Goal: Task Accomplishment & Management: Complete application form

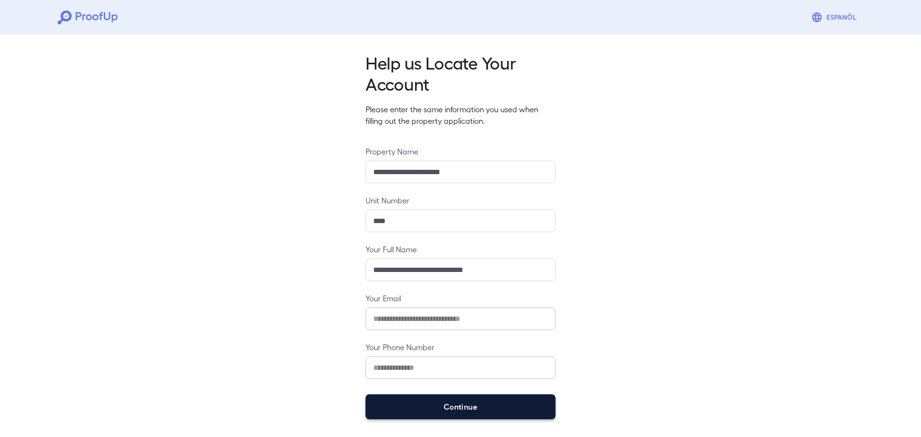
click at [422, 400] on button "Continue" at bounding box center [460, 406] width 190 height 25
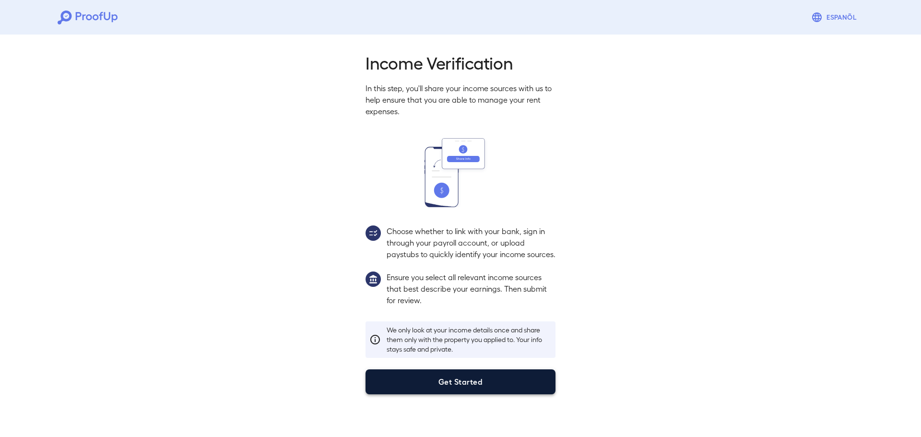
click at [439, 390] on button "Get Started" at bounding box center [460, 381] width 190 height 25
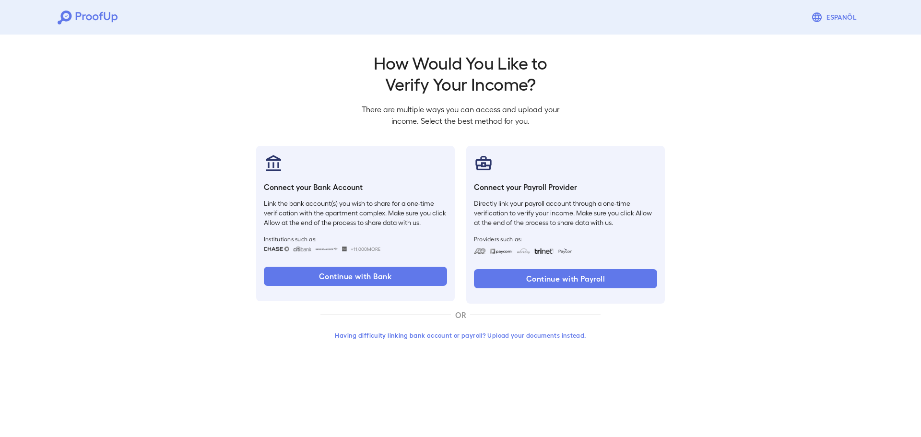
click at [480, 332] on button "Having difficulty linking bank account or payroll? Upload your documents instea…" at bounding box center [460, 335] width 280 height 17
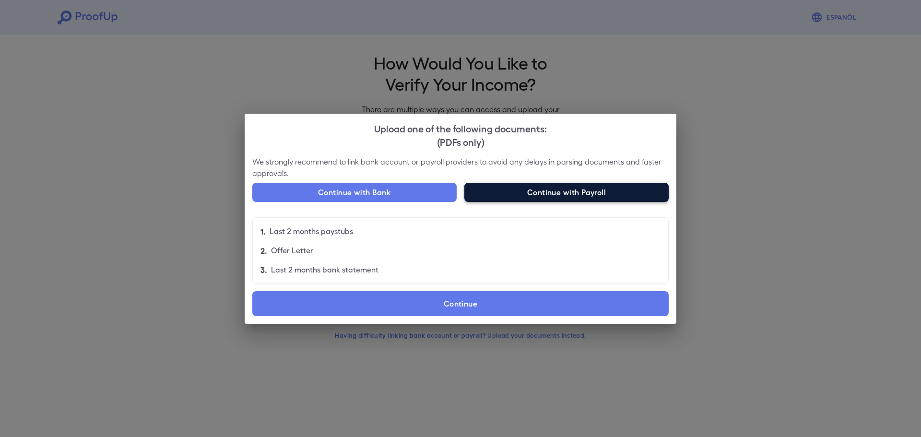
click at [562, 194] on button "Continue with Payroll" at bounding box center [566, 192] width 204 height 19
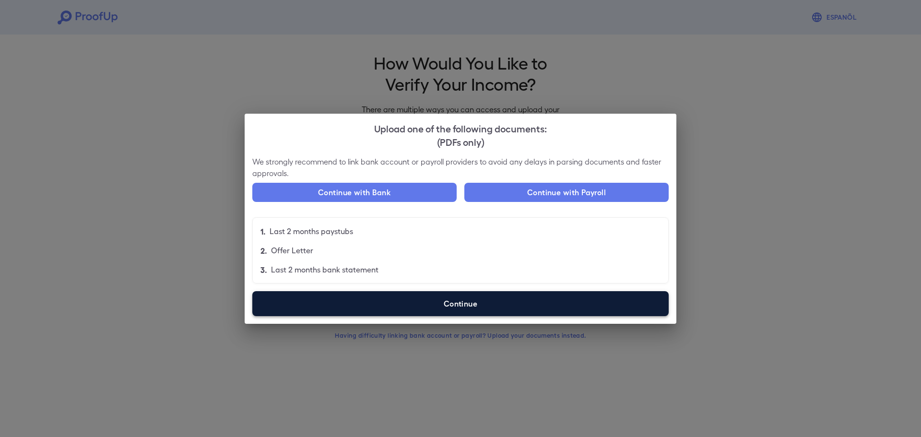
click at [461, 303] on label "Continue" at bounding box center [460, 303] width 416 height 25
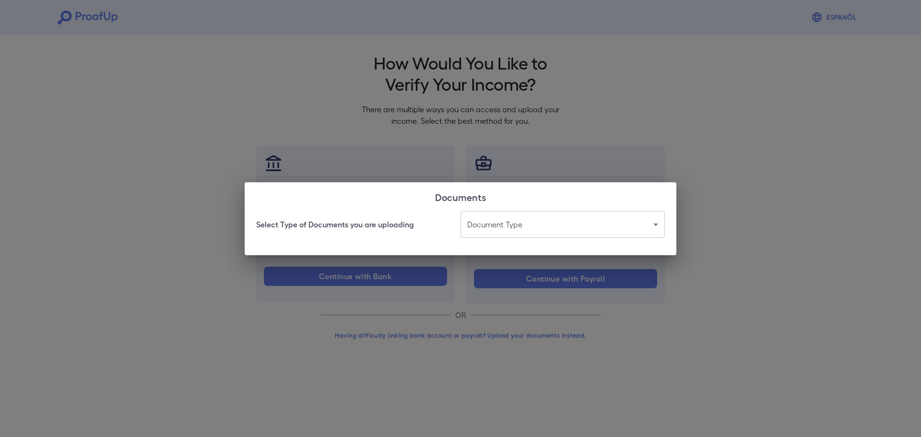
click at [548, 226] on body "Espanõl Go back How Would You Like to Verify Your Income? There are multiple wa…" at bounding box center [460, 183] width 921 height 366
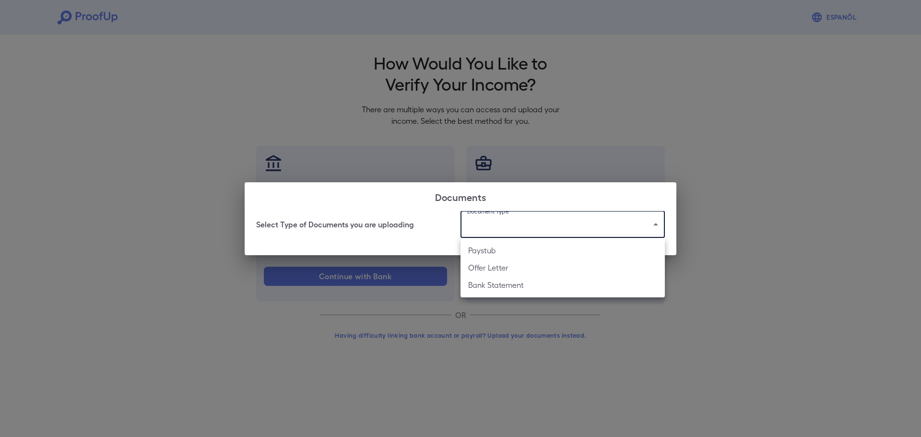
click at [505, 283] on li "Bank Statement" at bounding box center [562, 284] width 204 height 17
type input "**********"
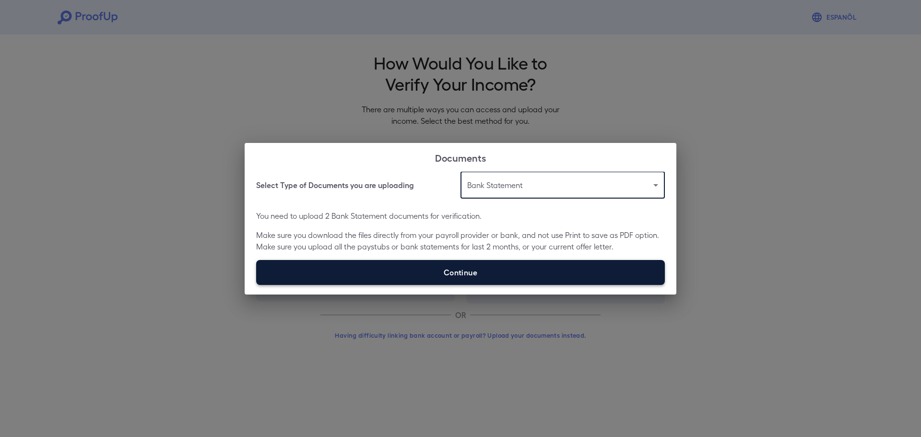
click at [507, 270] on label "Continue" at bounding box center [460, 272] width 409 height 25
click at [257, 284] on input "Continue" at bounding box center [256, 284] width 0 height 0
type input "**********"
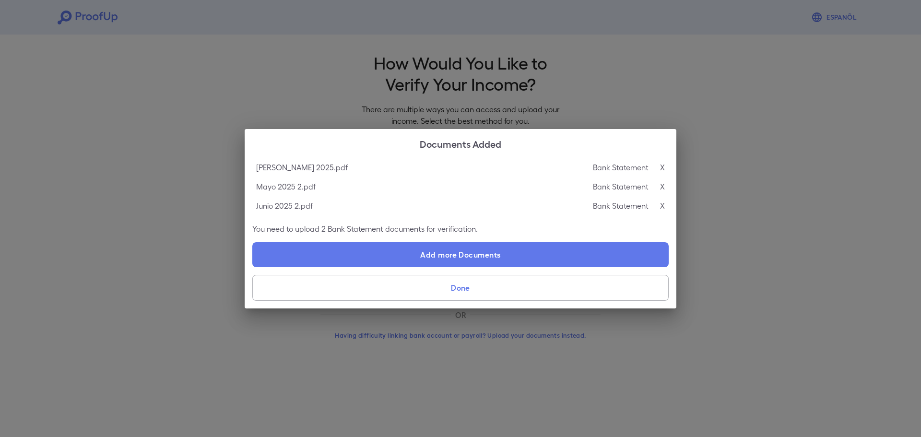
click at [454, 287] on button "Done" at bounding box center [460, 288] width 416 height 26
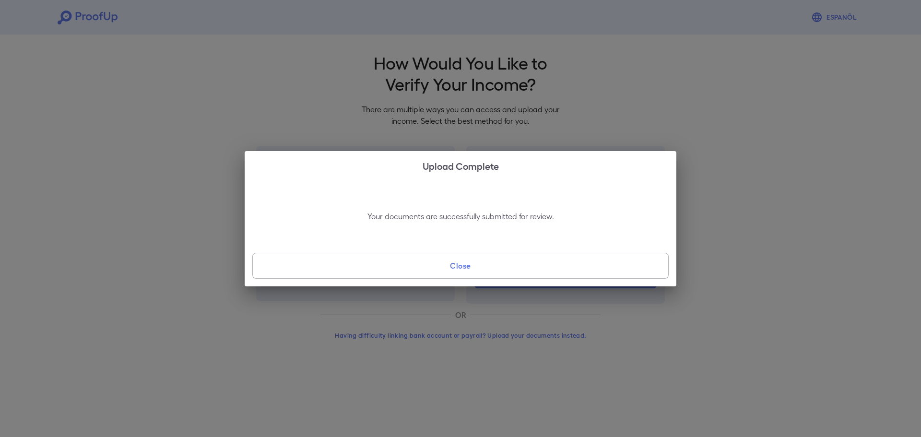
click at [413, 268] on button "Close" at bounding box center [460, 266] width 416 height 26
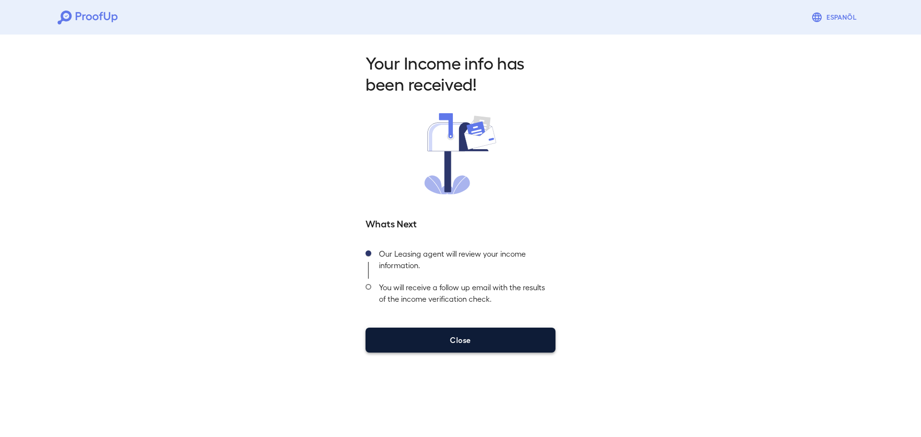
click at [451, 332] on button "Close" at bounding box center [460, 340] width 190 height 25
